Goal: Navigation & Orientation: Understand site structure

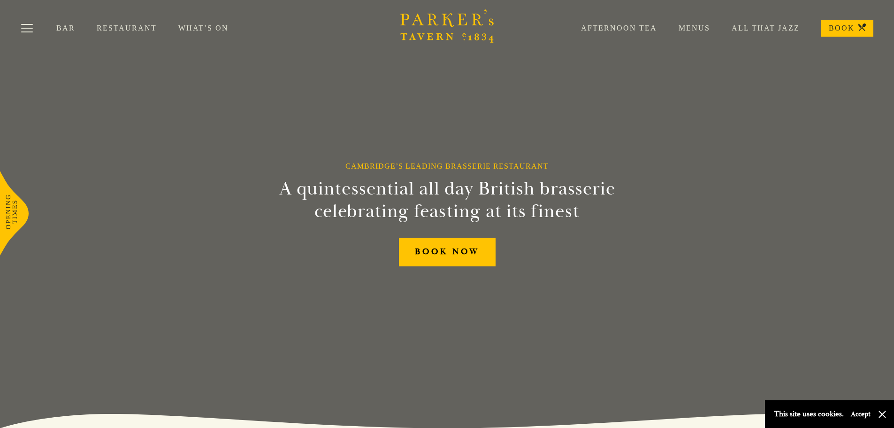
click at [111, 27] on link "Restaurant" at bounding box center [138, 27] width 82 height 9
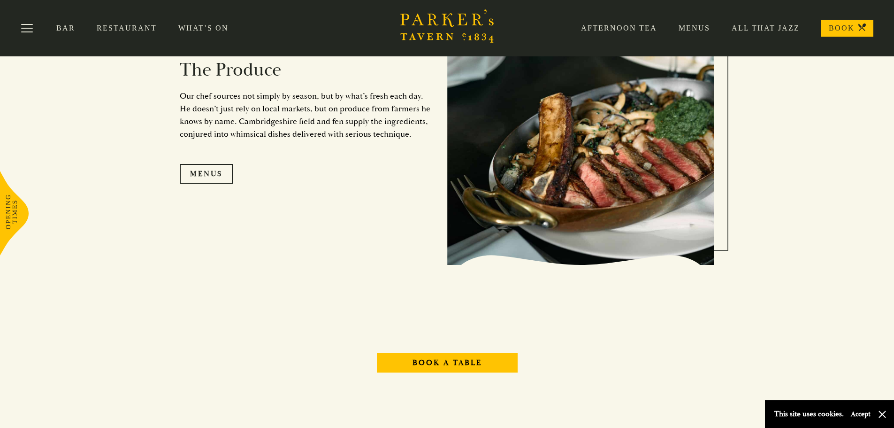
scroll to position [757, 0]
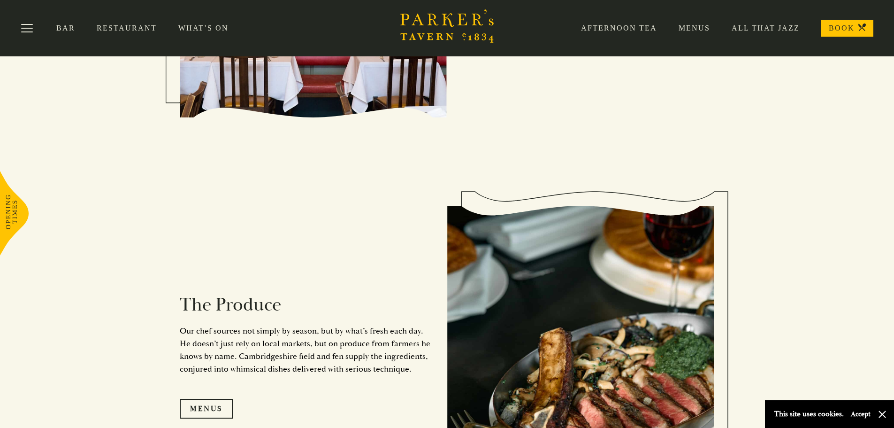
click at [703, 27] on link "Menus" at bounding box center [683, 27] width 53 height 9
click at [445, 30] on icon "Brasserie Restaurant Cambridge | Parker's Tavern Cambridge Parker's Tavern is a…" at bounding box center [447, 25] width 94 height 33
